Goal: Task Accomplishment & Management: Manage account settings

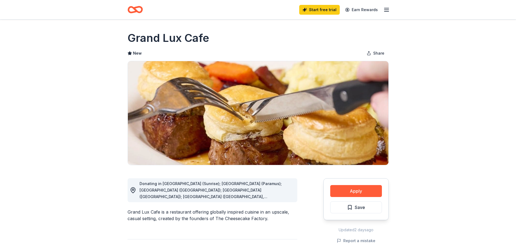
click at [142, 12] on icon "Home" at bounding box center [135, 9] width 15 height 13
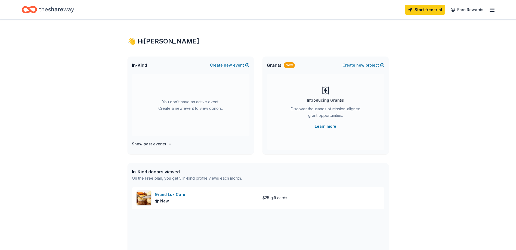
click at [68, 10] on icon "Home" at bounding box center [56, 9] width 35 height 11
click at [489, 10] on div "Start free trial Earn Rewards" at bounding box center [450, 9] width 91 height 13
click at [491, 10] on line "button" at bounding box center [492, 10] width 4 height 0
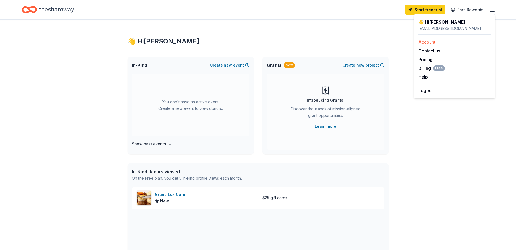
click at [427, 43] on link "Account" at bounding box center [427, 41] width 17 height 5
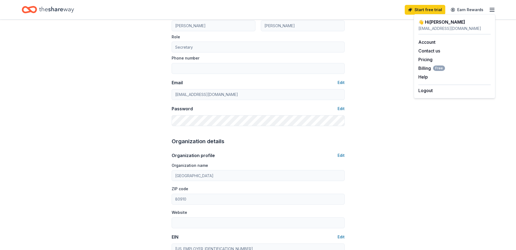
scroll to position [49, 0]
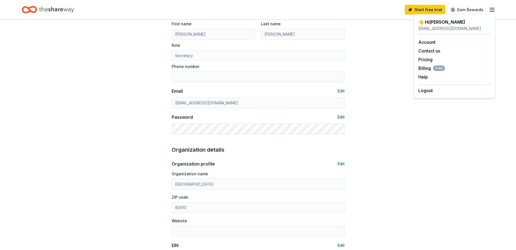
click at [340, 118] on button "Edit" at bounding box center [341, 117] width 7 height 7
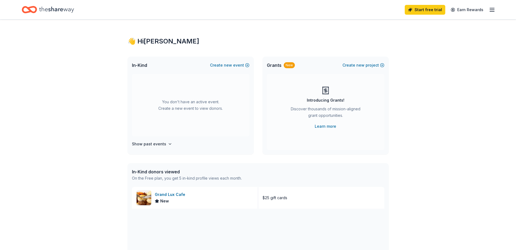
click at [490, 9] on icon "button" at bounding box center [492, 10] width 7 height 7
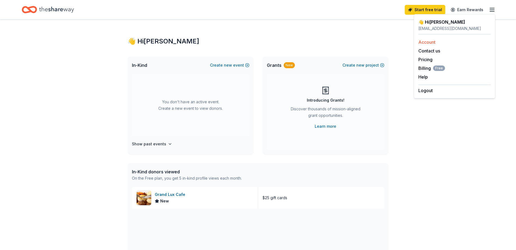
click at [428, 43] on link "Account" at bounding box center [427, 41] width 17 height 5
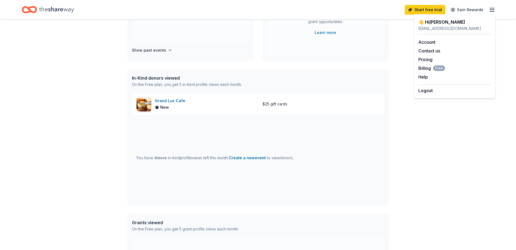
scroll to position [79, 0]
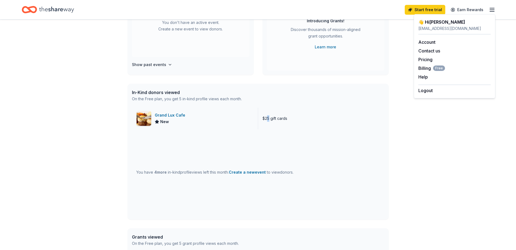
click at [268, 119] on div "$25 gift cards" at bounding box center [275, 118] width 25 height 7
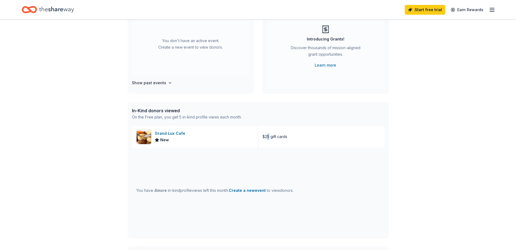
scroll to position [52, 0]
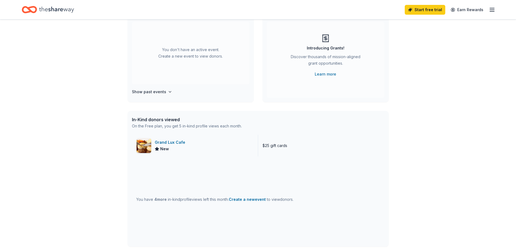
click at [311, 141] on div "$25 gift cards" at bounding box center [321, 146] width 126 height 22
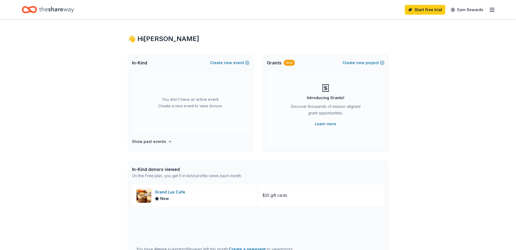
scroll to position [0, 0]
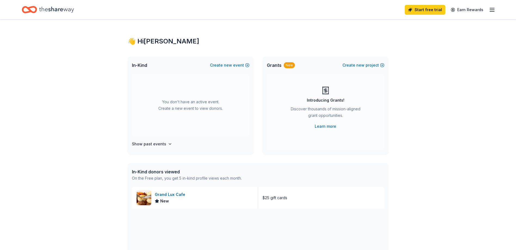
click at [493, 13] on icon "button" at bounding box center [492, 10] width 7 height 7
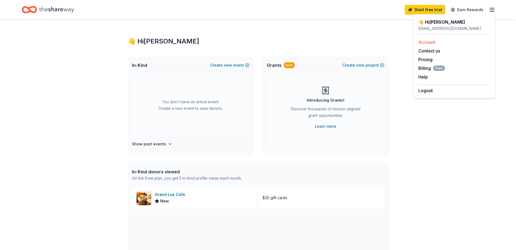
click at [423, 43] on link "Account" at bounding box center [427, 41] width 17 height 5
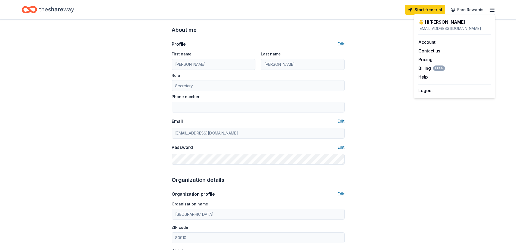
scroll to position [27, 0]
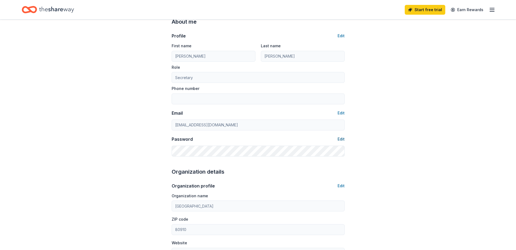
click at [341, 141] on button "Edit" at bounding box center [341, 139] width 7 height 7
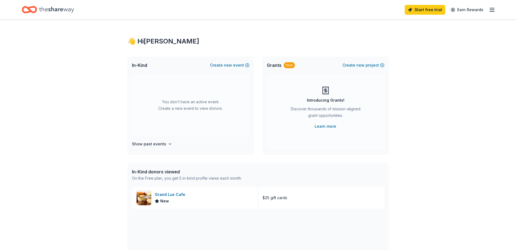
click at [48, 12] on icon "Home" at bounding box center [56, 9] width 35 height 11
click at [35, 5] on icon "Home" at bounding box center [29, 9] width 15 height 13
click at [459, 13] on link "Earn Rewards" at bounding box center [467, 10] width 39 height 10
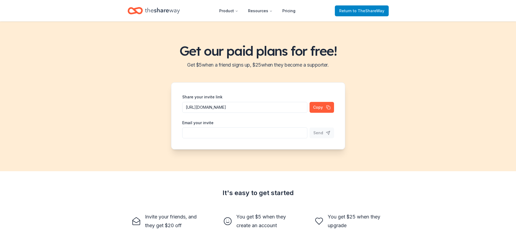
click at [359, 14] on span "Return to TheShareWay" at bounding box center [361, 11] width 45 height 7
